Goal: Information Seeking & Learning: Learn about a topic

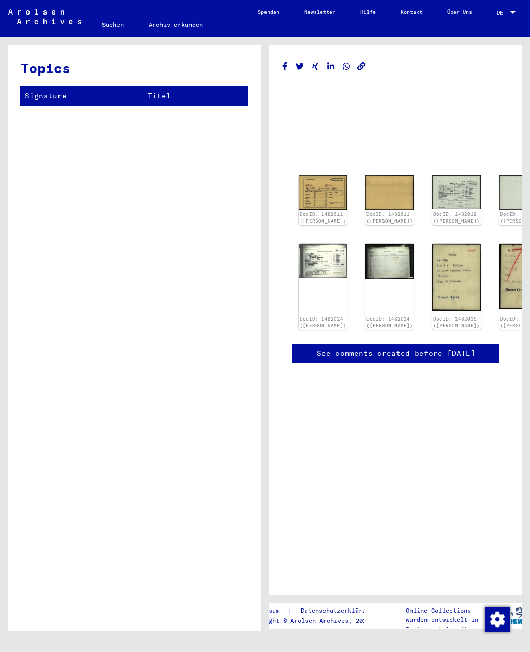
click at [307, 190] on img at bounding box center [323, 192] width 48 height 35
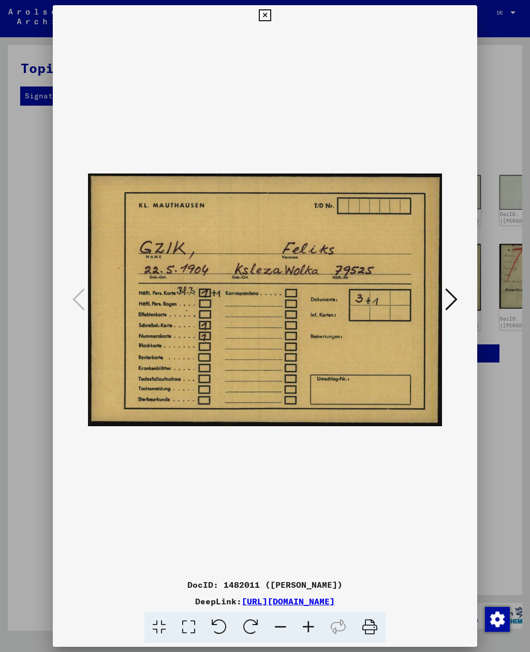
click at [460, 304] on button at bounding box center [451, 299] width 19 height 29
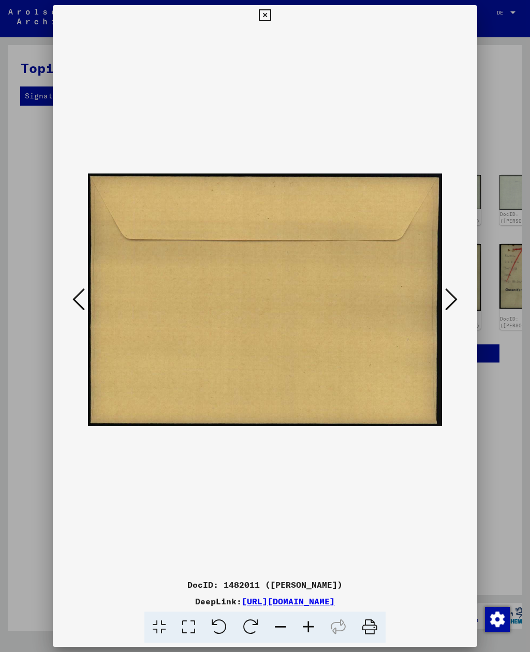
click at [460, 303] on button at bounding box center [451, 299] width 19 height 29
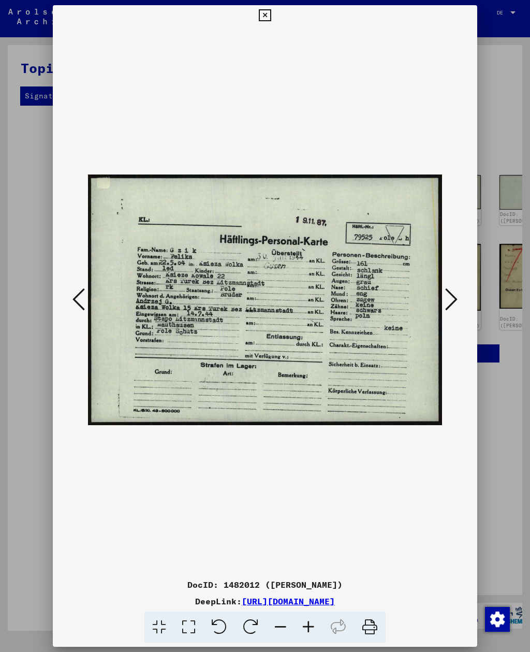
click at [460, 305] on button at bounding box center [451, 299] width 19 height 29
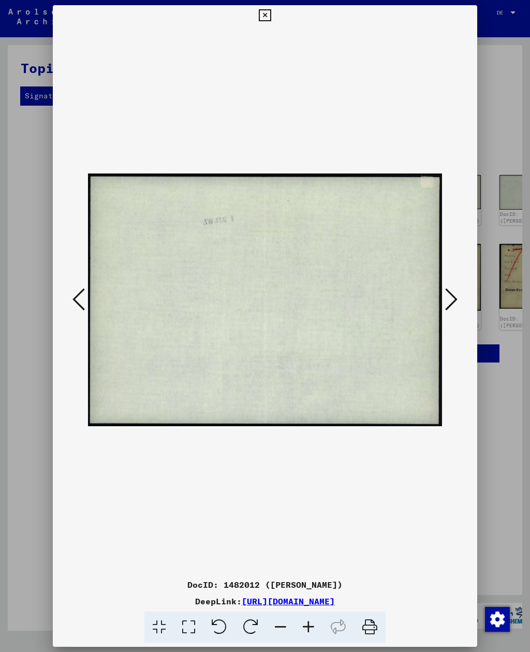
click at [459, 306] on button at bounding box center [451, 299] width 19 height 29
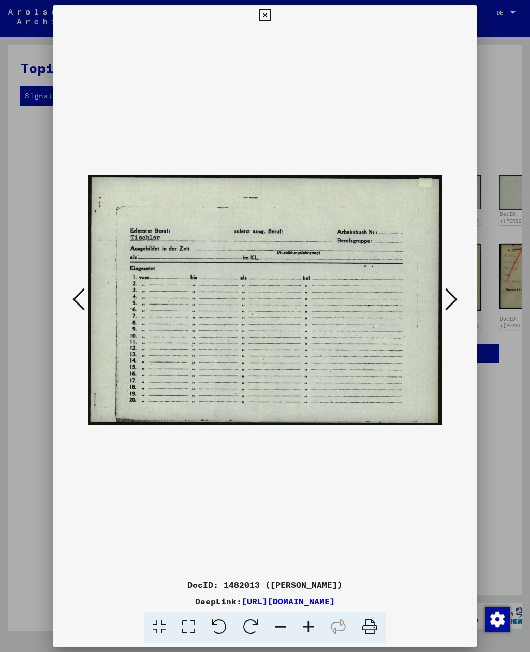
click at [458, 305] on button at bounding box center [451, 299] width 19 height 29
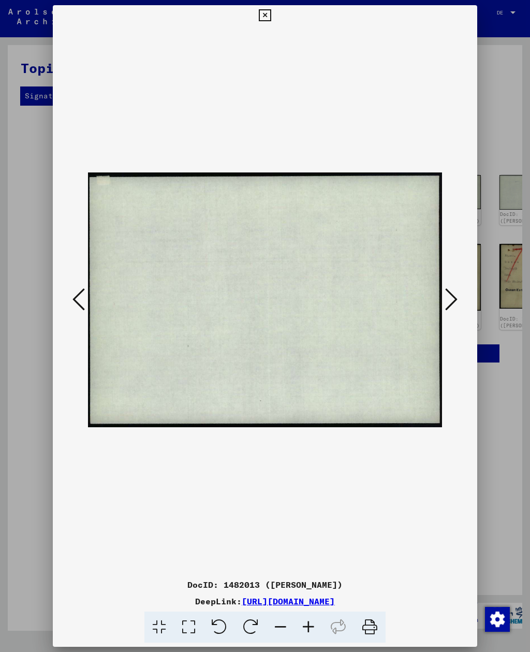
click at [455, 305] on icon at bounding box center [451, 299] width 12 height 25
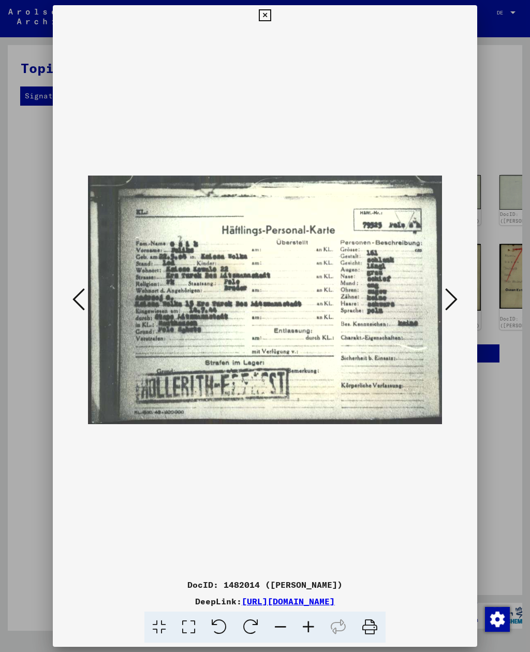
click at [456, 304] on icon at bounding box center [451, 299] width 12 height 25
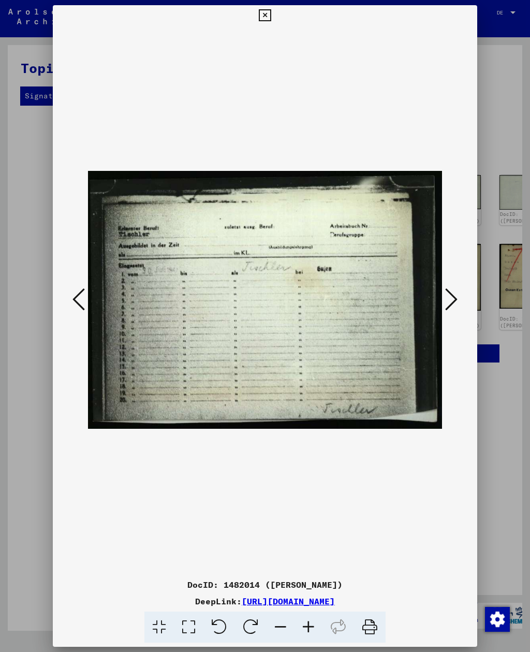
click at [455, 305] on icon at bounding box center [451, 299] width 12 height 25
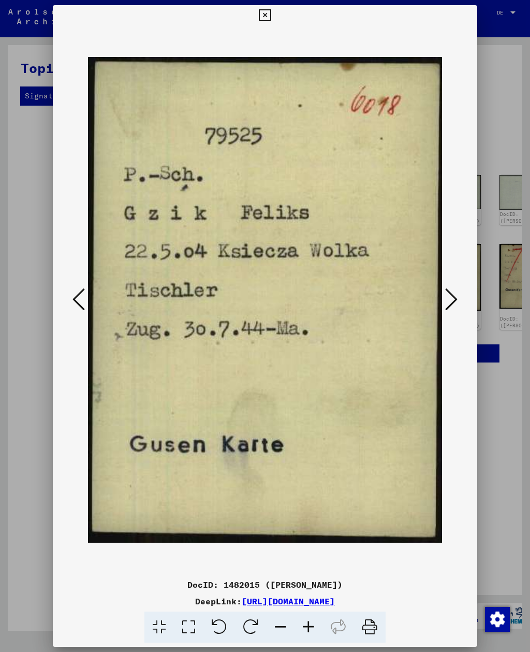
click at [455, 306] on icon at bounding box center [451, 299] width 12 height 25
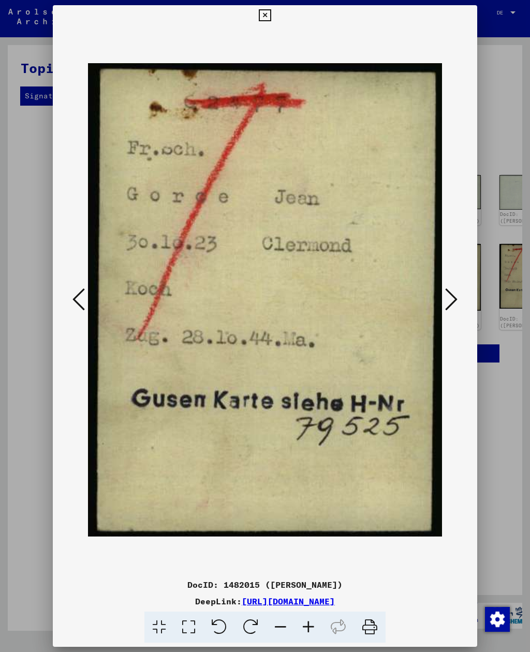
click at [454, 306] on icon at bounding box center [451, 299] width 12 height 25
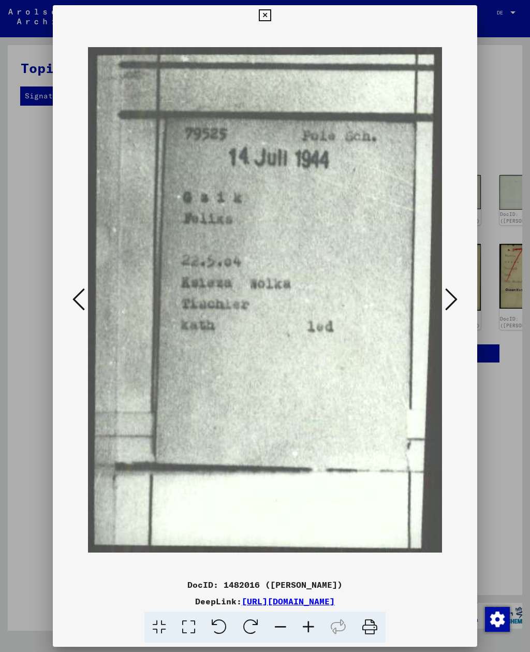
click at [78, 306] on icon at bounding box center [78, 299] width 12 height 25
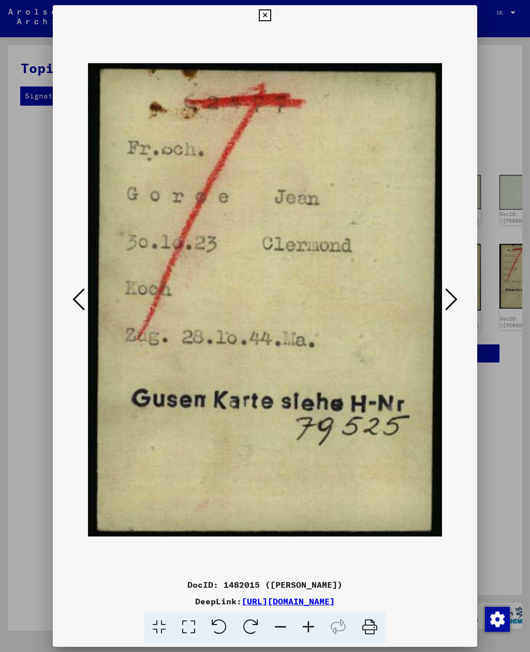
click at [455, 307] on icon at bounding box center [451, 299] width 12 height 25
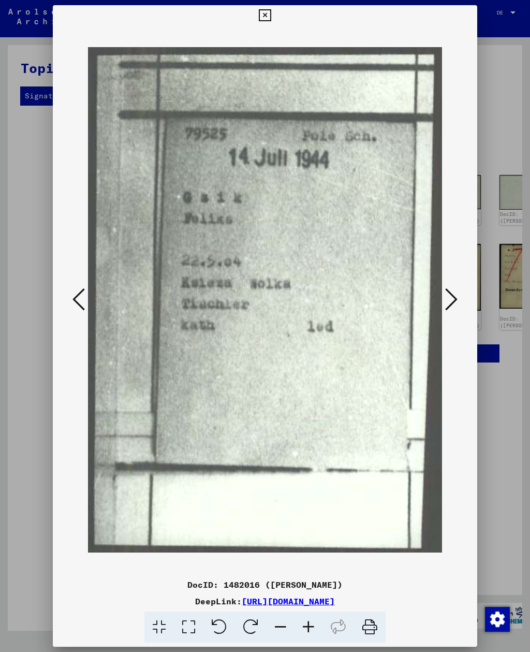
click at [455, 307] on icon at bounding box center [451, 299] width 12 height 25
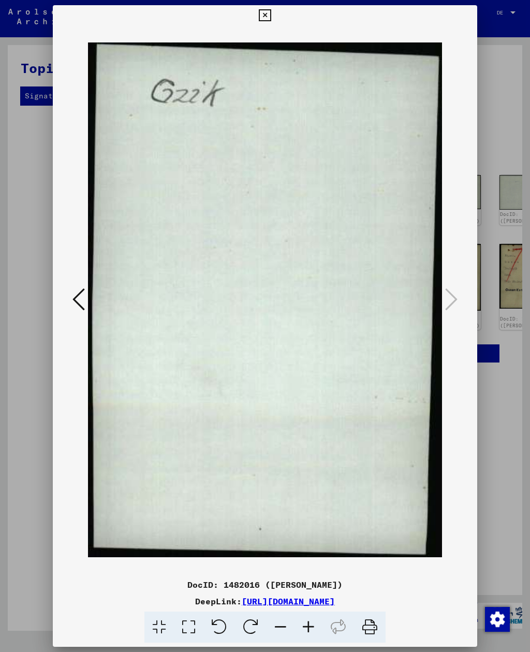
click at [274, 6] on button at bounding box center [265, 15] width 18 height 21
